Goal: Find specific fact: Find specific fact

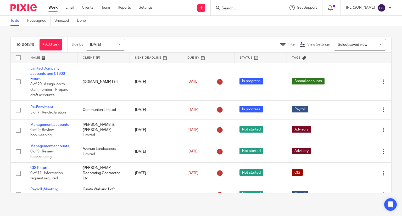
click at [231, 7] on input "Search" at bounding box center [244, 8] width 47 height 5
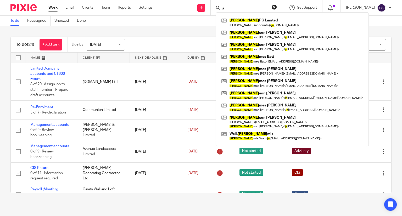
type input "j"
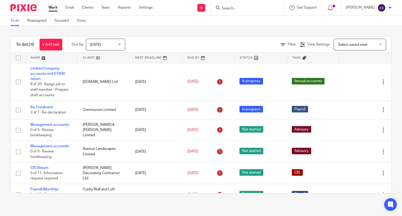
click at [251, 8] on input "Search" at bounding box center [244, 8] width 47 height 5
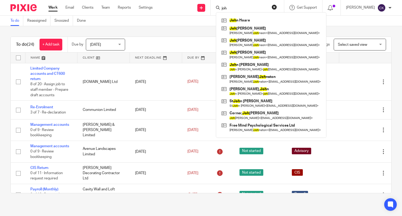
drag, startPoint x: 235, startPoint y: 5, endPoint x: 216, endPoint y: 8, distance: 19.1
click at [217, 8] on div "[PERSON_NAME] n [PERSON_NAME] nson, [PERSON_NAME] < [PERSON_NAME][EMAIL_ADDRESS…" at bounding box center [247, 7] width 73 height 15
click at [233, 6] on input "joh" at bounding box center [244, 8] width 47 height 5
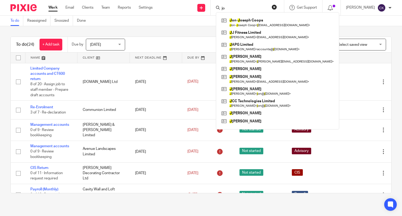
type input "j"
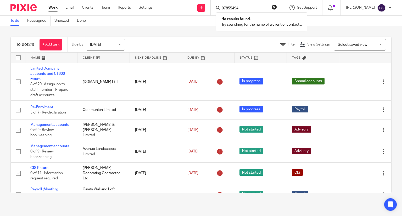
type input "07855494"
drag, startPoint x: 252, startPoint y: 8, endPoint x: 212, endPoint y: 9, distance: 40.6
click at [212, 9] on div "Send new email Create task Add client Request signature 07855494 No results fou…" at bounding box center [281, 7] width 242 height 15
